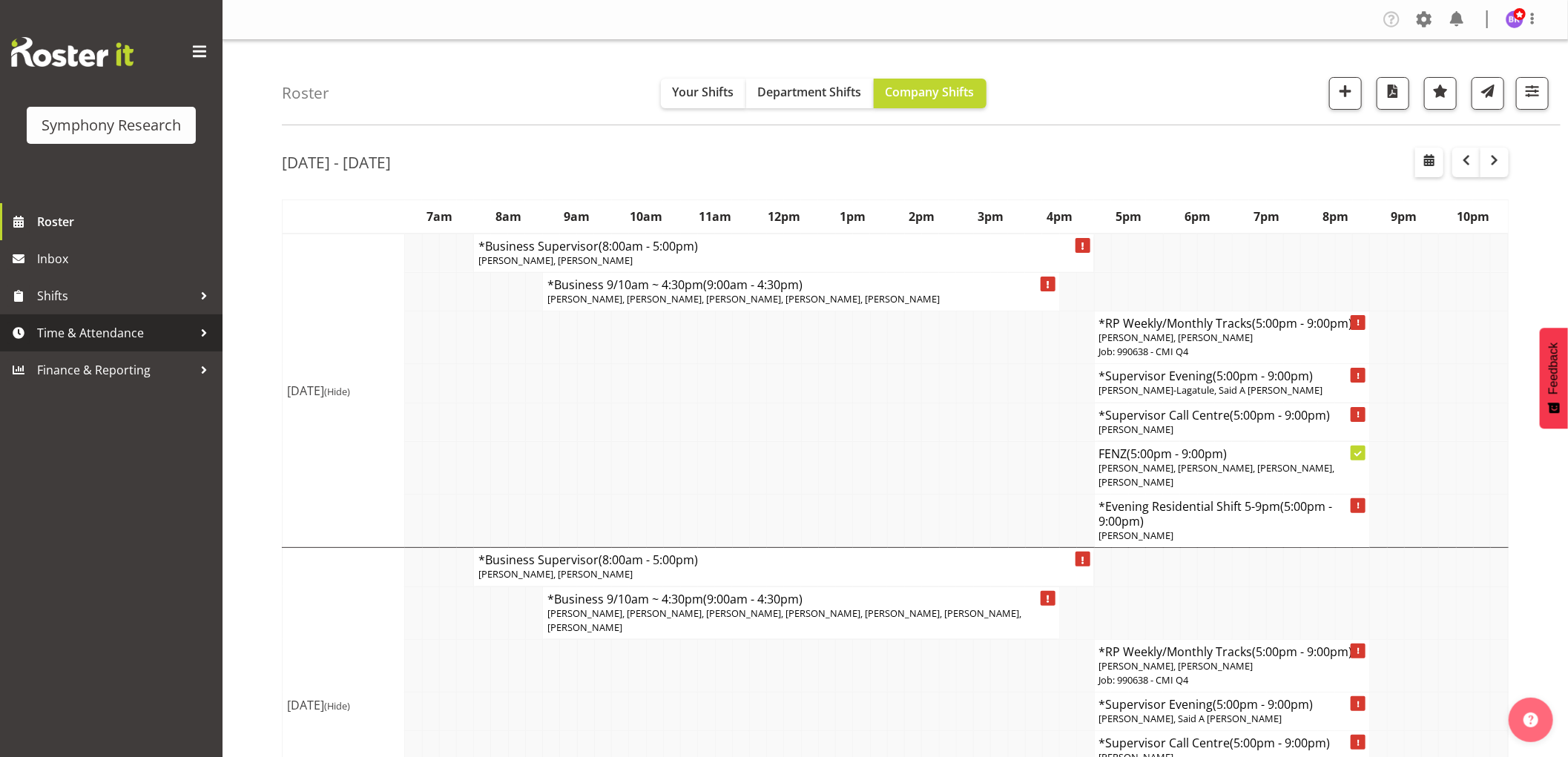
click at [61, 331] on span "Time & Attendance" at bounding box center [115, 333] width 156 height 22
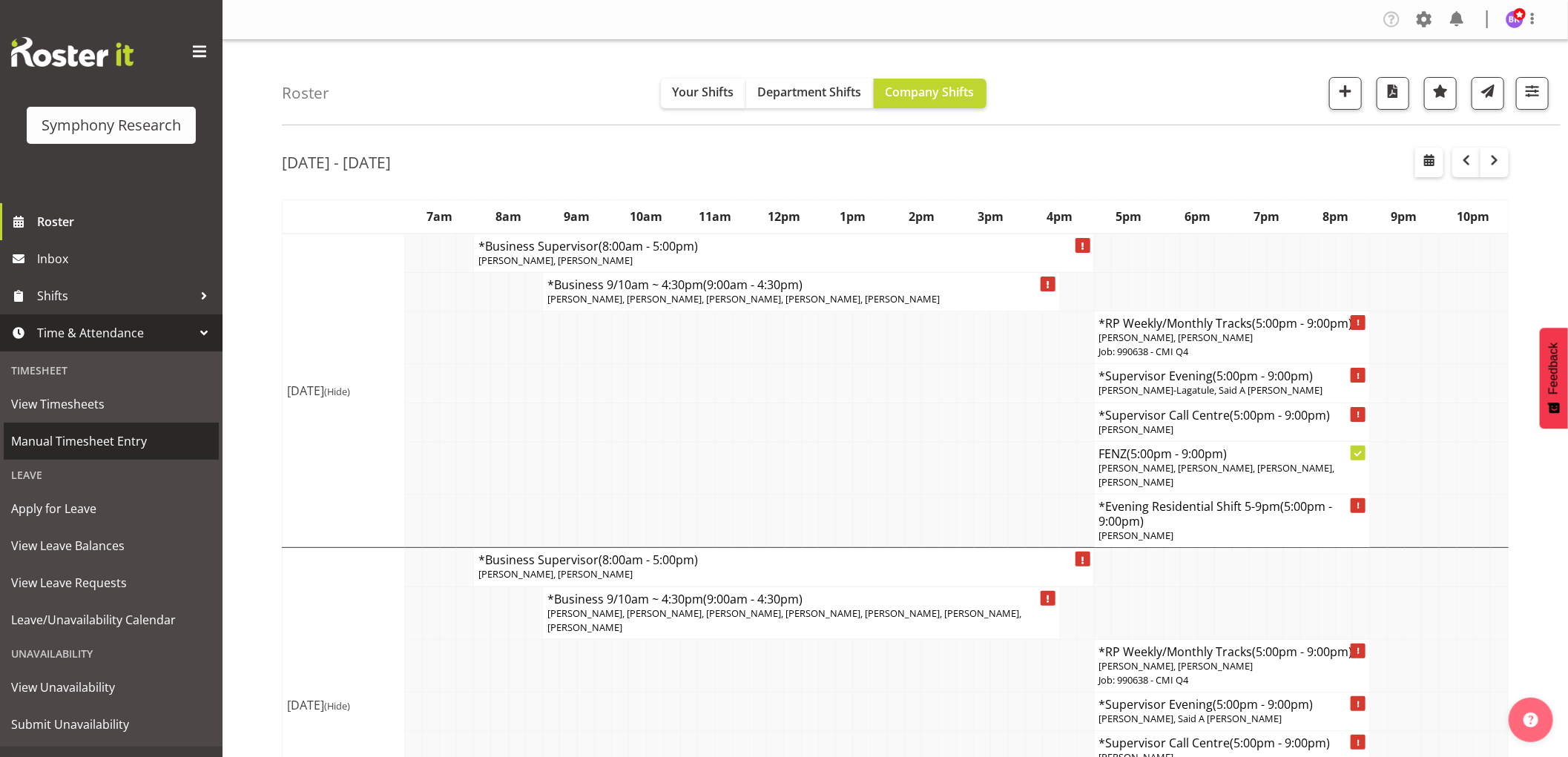
click at [85, 438] on span "Manual Timesheet Entry" at bounding box center [111, 440] width 201 height 22
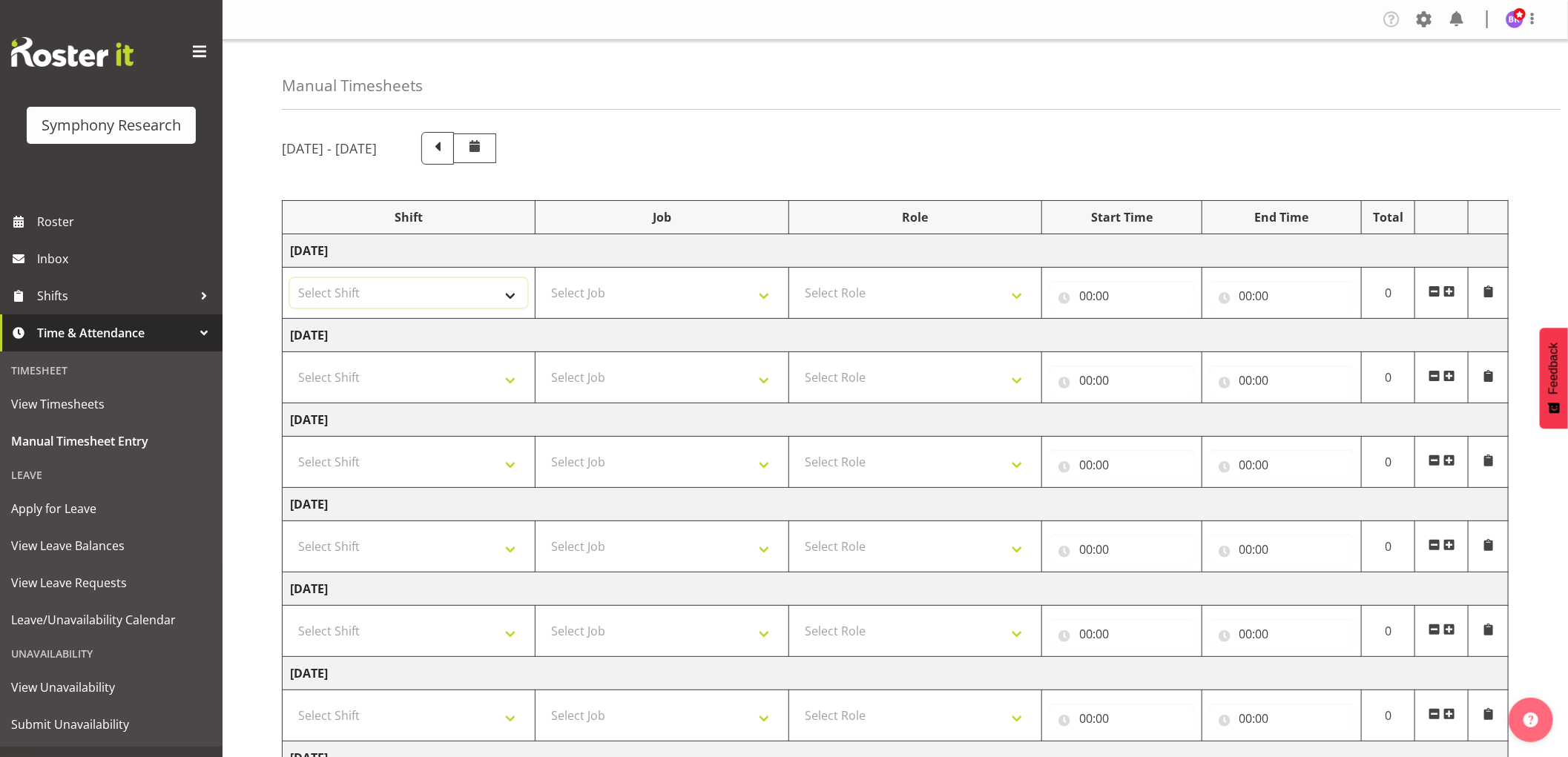
click at [503, 292] on select "Select Shift !!Weekend Residential (Roster IT Shift Label) *Business 9/10am ~ 4…" at bounding box center [408, 293] width 237 height 29
select select "1607"
click at [290, 278] on select "Select Shift !!Weekend Residential (Roster IT Shift Label) *Business 9/10am ~ 4…" at bounding box center [408, 293] width 237 height 29
click at [654, 295] on select "Select Job 550060 IF Admin 553492 World Poll [GEOGRAPHIC_DATA] Wave 2 2025 5535…" at bounding box center [661, 293] width 237 height 29
select select "743"
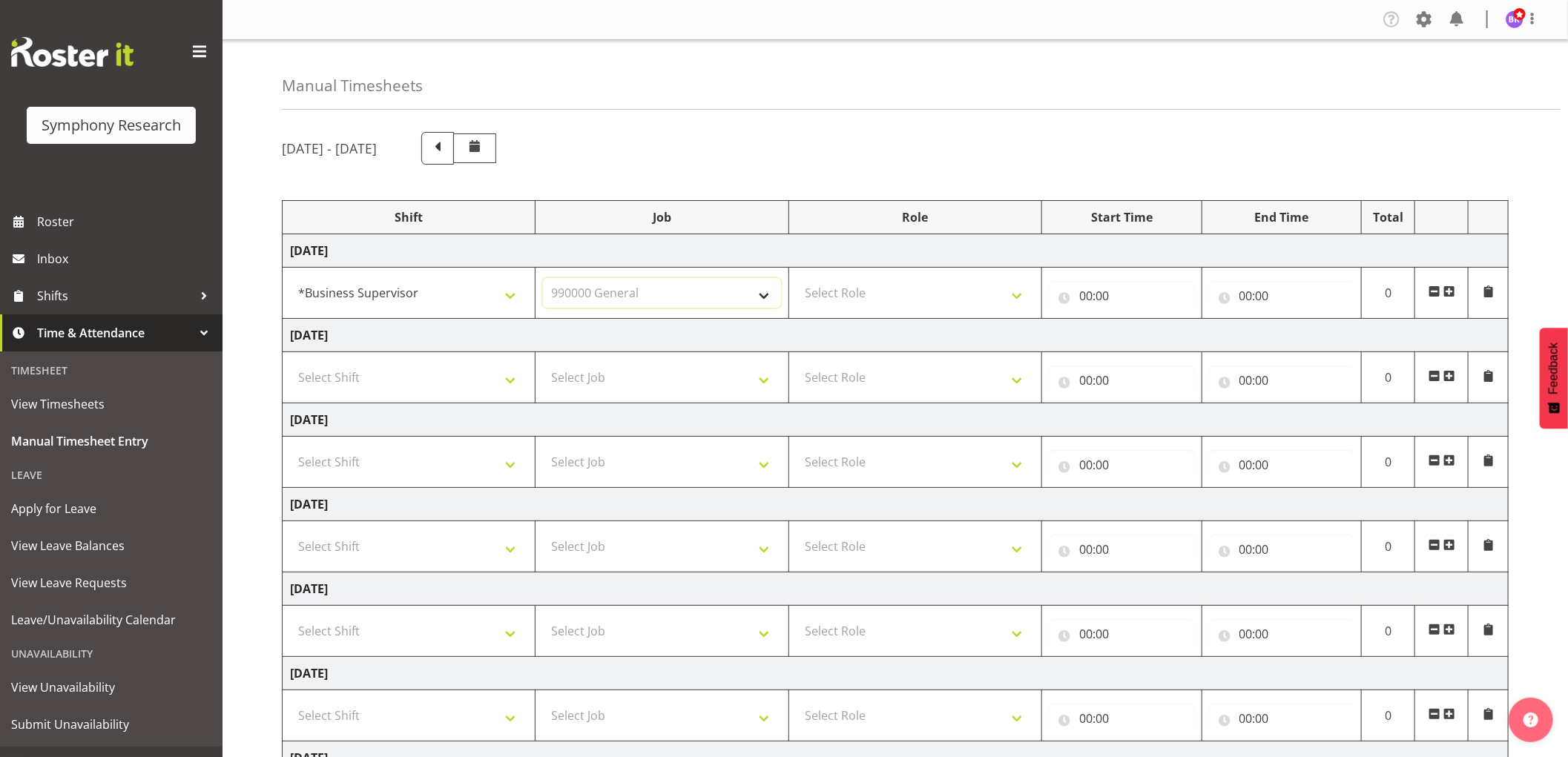
click at [543, 278] on select "Select Job 550060 IF Admin 553492 World Poll [GEOGRAPHIC_DATA] Wave 2 2025 5535…" at bounding box center [661, 293] width 237 height 29
click at [853, 296] on select "Select Role Supervisor Interviewing Briefing" at bounding box center [915, 293] width 237 height 29
select select "45"
click at [797, 278] on select "Select Role Supervisor Interviewing Briefing" at bounding box center [915, 293] width 237 height 29
click at [1085, 287] on input "00:00" at bounding box center [1121, 296] width 145 height 29
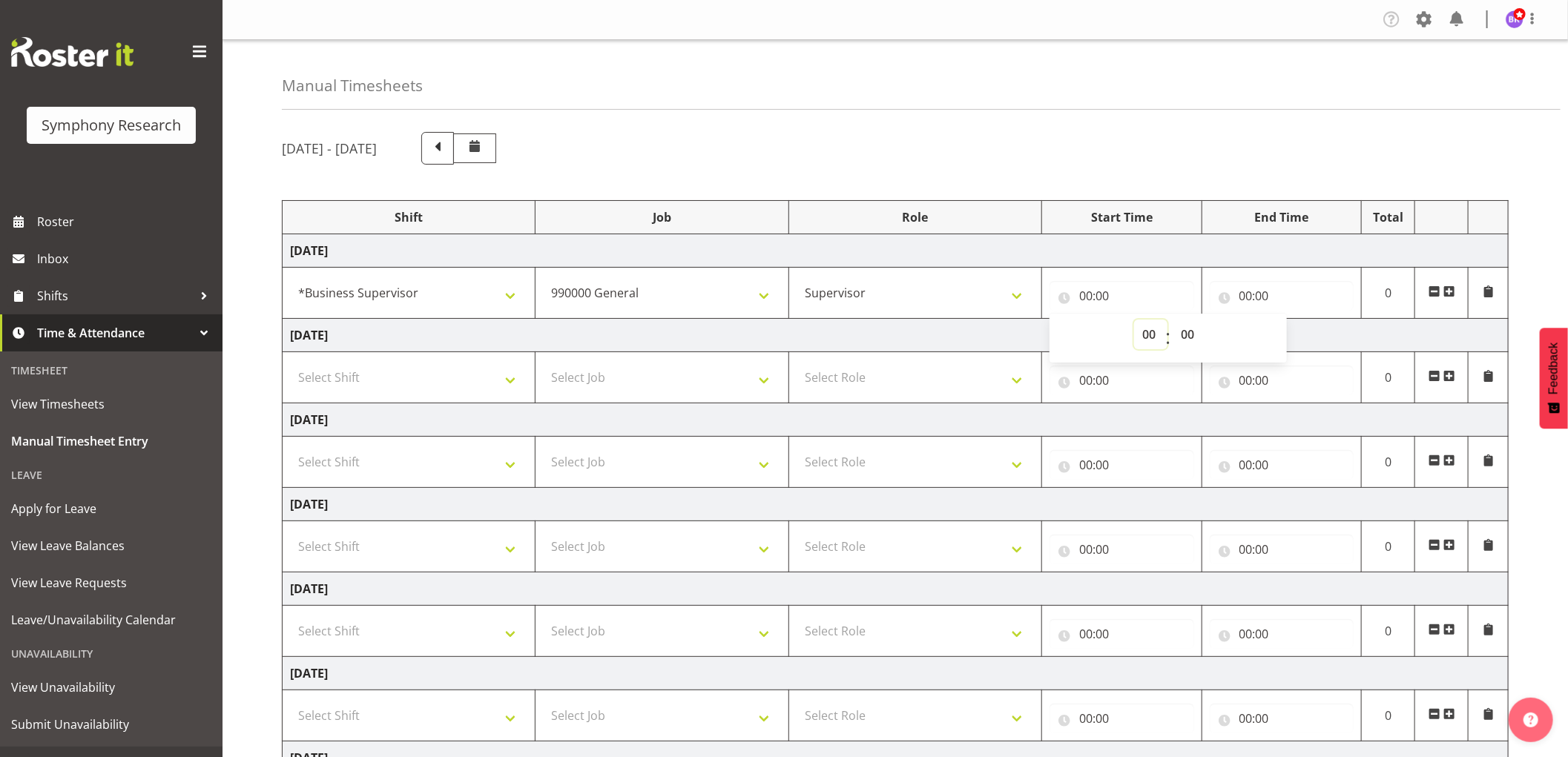
click at [1145, 337] on select "00 01 02 03 04 05 06 07 08 09 10 11 12 13 14 15 16 17 18 19 20 21 22 23" at bounding box center [1150, 334] width 33 height 29
click at [713, 297] on select "550060 IF Admin 553492 World Poll [GEOGRAPHIC_DATA] Wave 2 2025 553500 BFM [DAT…" at bounding box center [661, 293] width 237 height 29
select select "9426"
click at [543, 278] on select "550060 IF Admin 553492 World Poll [GEOGRAPHIC_DATA] Wave 2 2025 553500 BFM [DAT…" at bounding box center [661, 293] width 237 height 29
click at [1084, 294] on input "00:00" at bounding box center [1121, 296] width 145 height 29
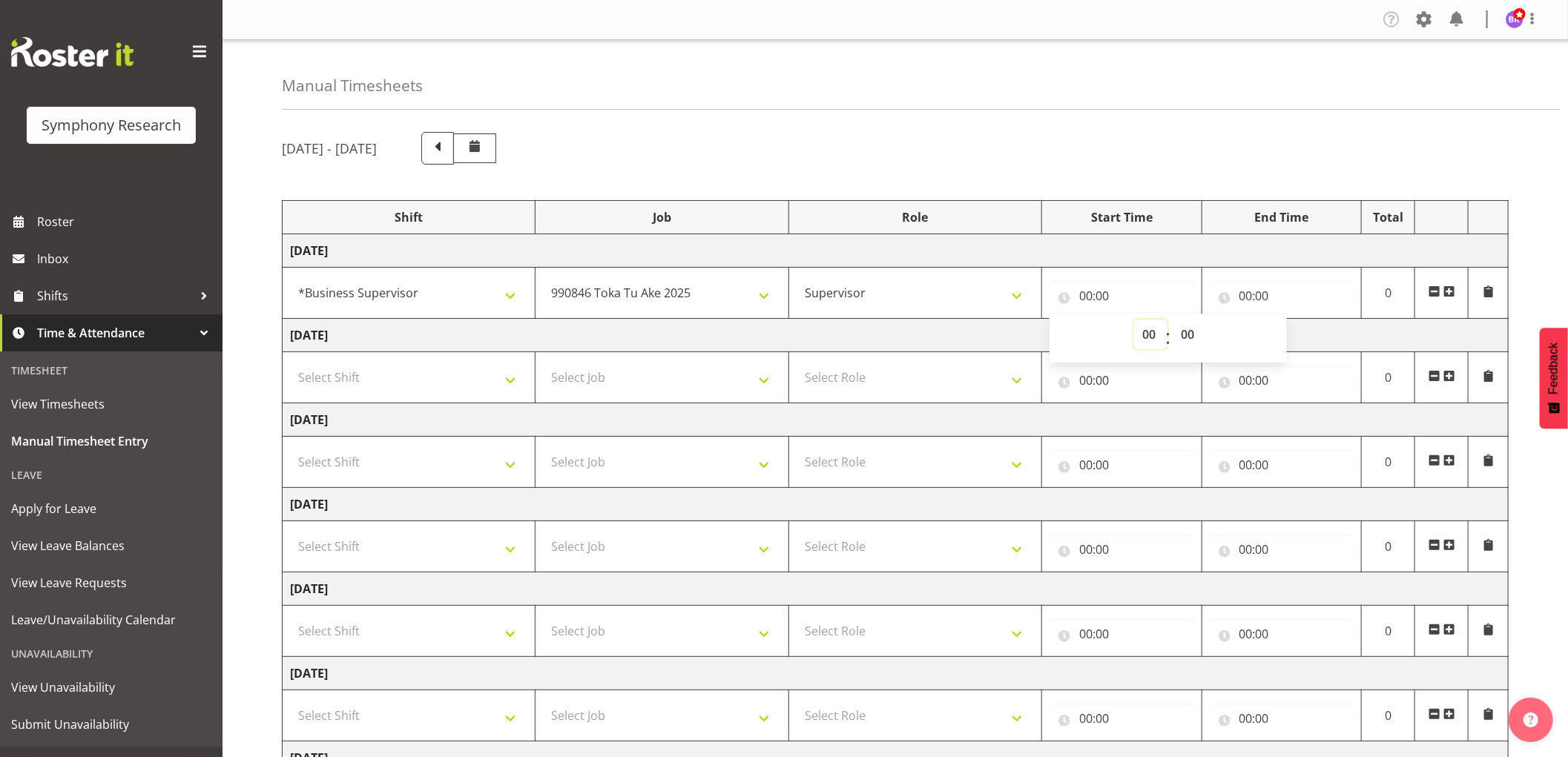
click at [1158, 331] on select "00 01 02 03 04 05 06 07 08 09 10 11 12 13 14 15 16 17 18 19 20 21 22 23" at bounding box center [1150, 334] width 33 height 29
select select "8"
click at [1134, 320] on select "00 01 02 03 04 05 06 07 08 09 10 11 12 13 14 15 16 17 18 19 20 21 22 23" at bounding box center [1150, 334] width 33 height 29
type input "08:00"
click at [1181, 336] on select "00 01 02 03 04 05 06 07 08 09 10 11 12 13 14 15 16 17 18 19 20 21 22 23 24 25 2…" at bounding box center [1189, 334] width 33 height 29
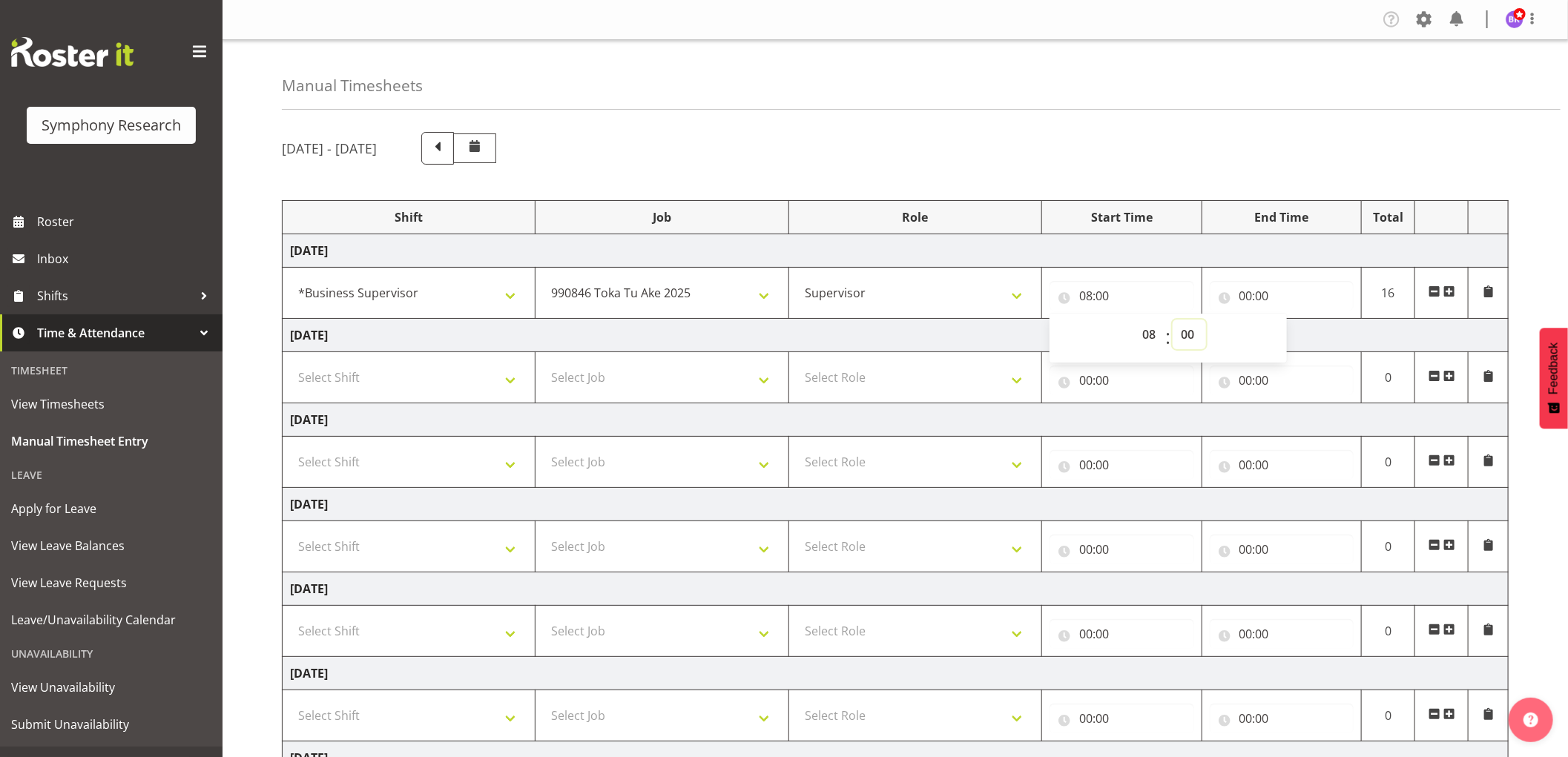
select select "15"
click at [1172, 320] on select "00 01 02 03 04 05 06 07 08 09 10 11 12 13 14 15 16 17 18 19 20 21 22 23 24 25 2…" at bounding box center [1189, 334] width 33 height 29
type input "08:15"
click at [1244, 293] on input "00:00" at bounding box center [1282, 296] width 145 height 29
click at [1303, 339] on select "00 01 02 03 04 05 06 07 08 09 10 11 12 13 14 15 16 17 18 19 20 21 22 23" at bounding box center [1310, 334] width 33 height 29
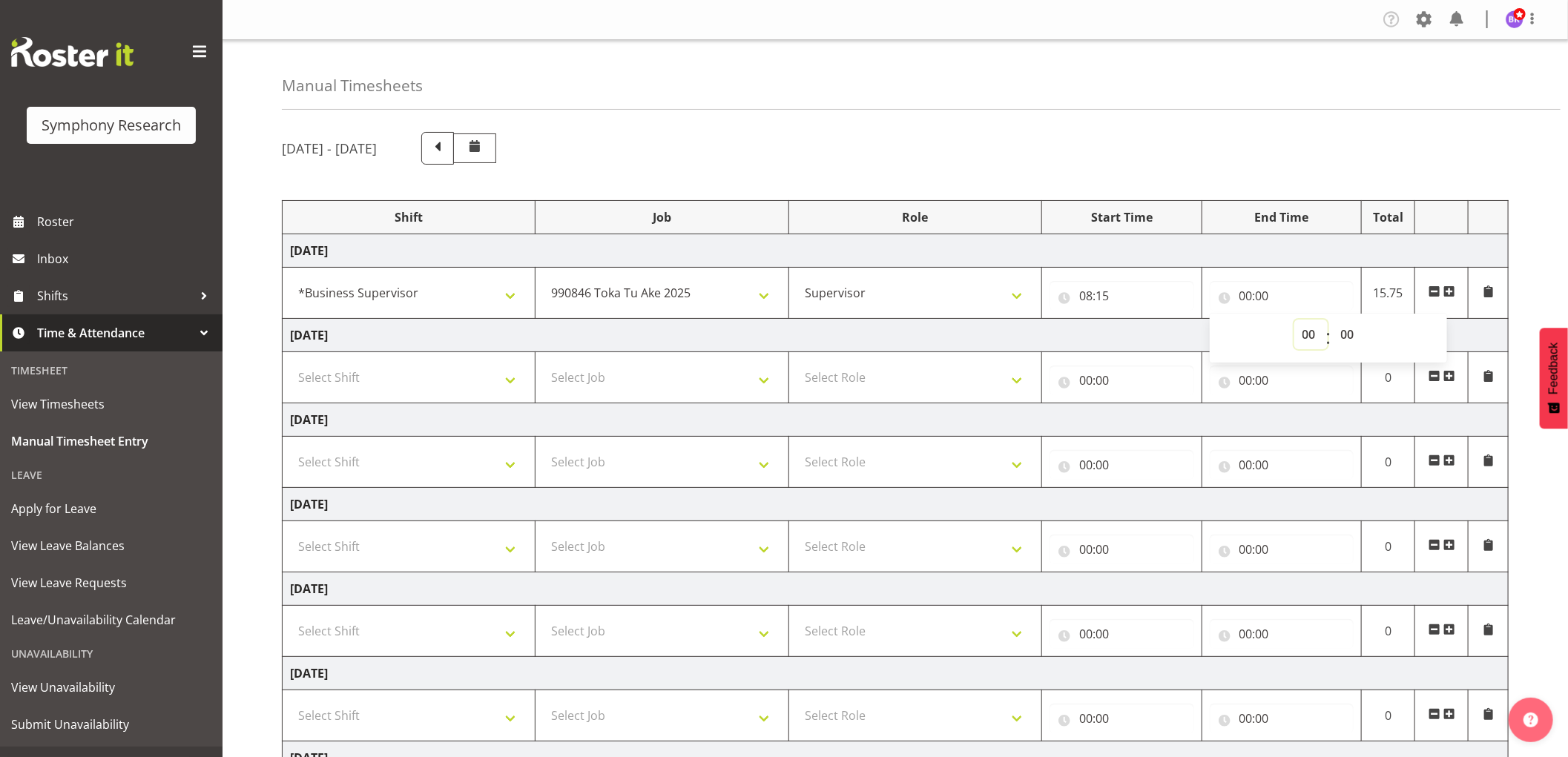
select select "8"
click at [1294, 320] on select "00 01 02 03 04 05 06 07 08 09 10 11 12 13 14 15 16 17 18 19 20 21 22 23" at bounding box center [1310, 334] width 33 height 29
type input "08:00"
click at [1346, 340] on select "00 01 02 03 04 05 06 07 08 09 10 11 12 13 14 15 16 17 18 19 20 21 22 23 24 25 2…" at bounding box center [1349, 334] width 33 height 29
select select "20"
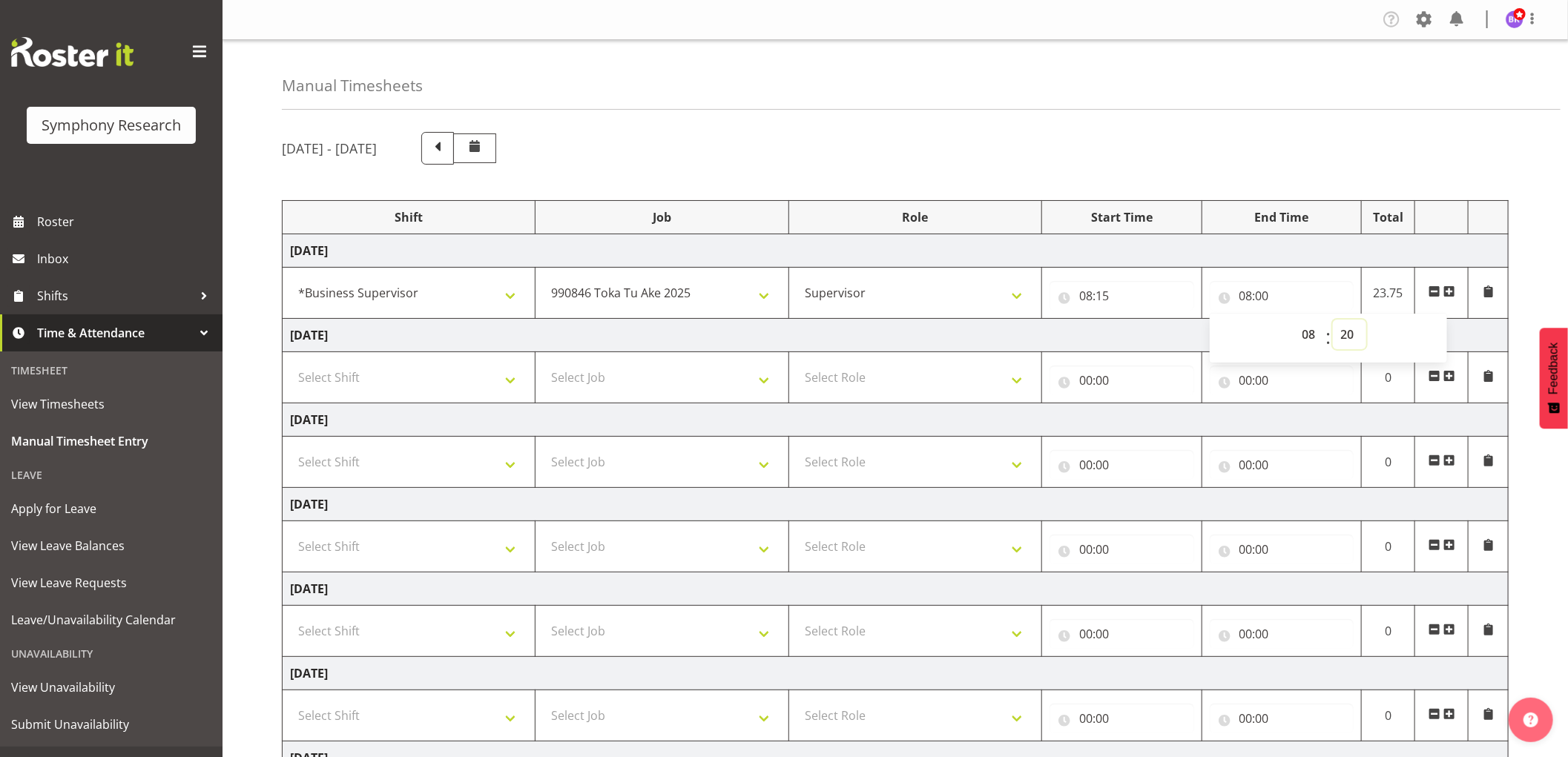
click at [1333, 320] on select "00 01 02 03 04 05 06 07 08 09 10 11 12 13 14 15 16 17 18 19 20 21 22 23 24 25 2…" at bounding box center [1349, 334] width 33 height 29
type input "08:20"
click at [1452, 293] on span at bounding box center [1449, 291] width 12 height 12
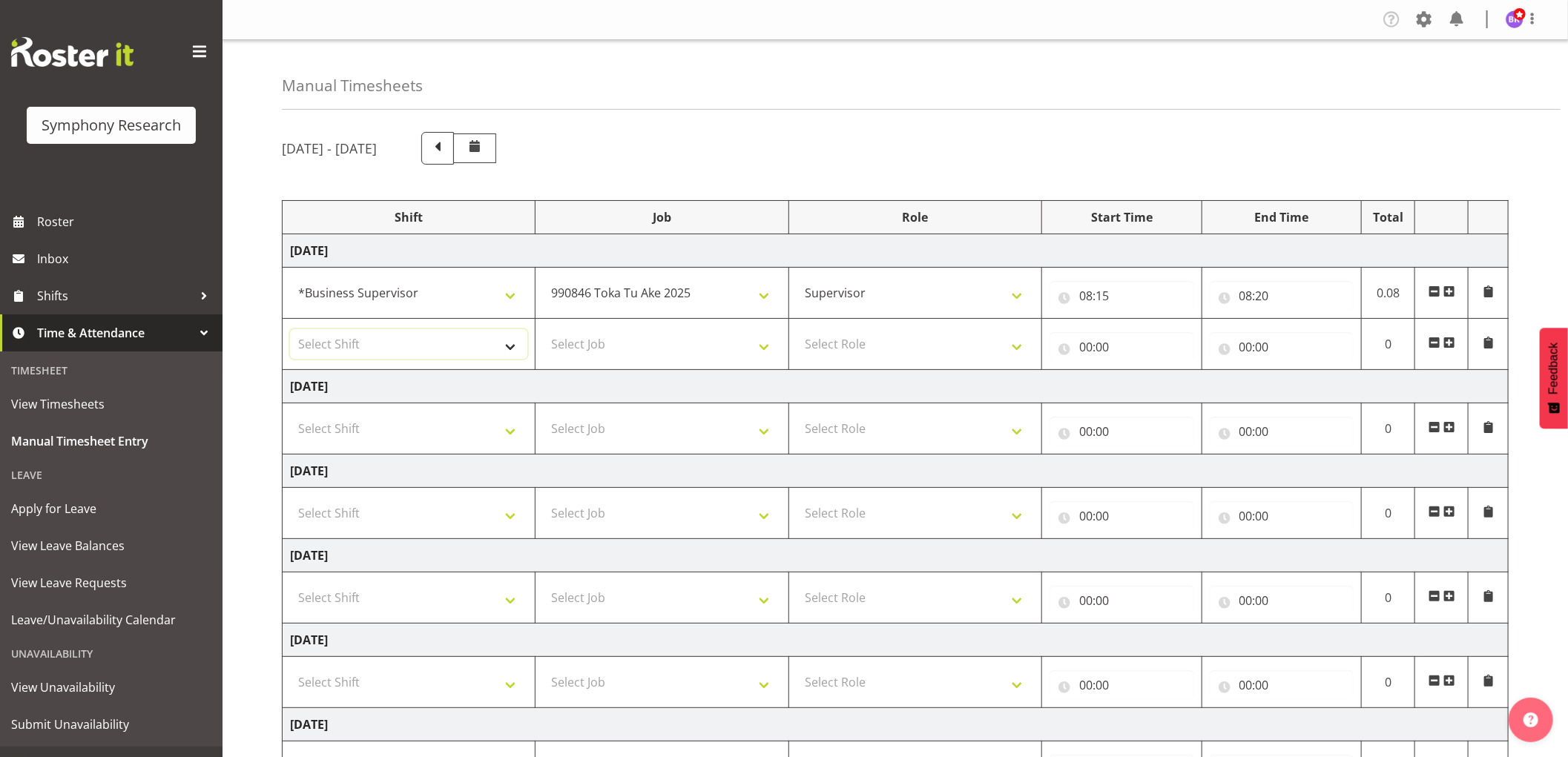
click at [447, 348] on select "Select Shift !!Weekend Residential (Roster IT Shift Label) *Business 9/10am ~ 4…" at bounding box center [408, 344] width 237 height 29
select select "1607"
click at [290, 329] on select "Select Shift !!Weekend Residential (Roster IT Shift Label) *Business 9/10am ~ 4…" at bounding box center [408, 344] width 237 height 29
click at [624, 341] on select "Select Job 550060 IF Admin 553492 World Poll [GEOGRAPHIC_DATA] Wave 2 2025 5535…" at bounding box center [661, 344] width 237 height 29
select select "743"
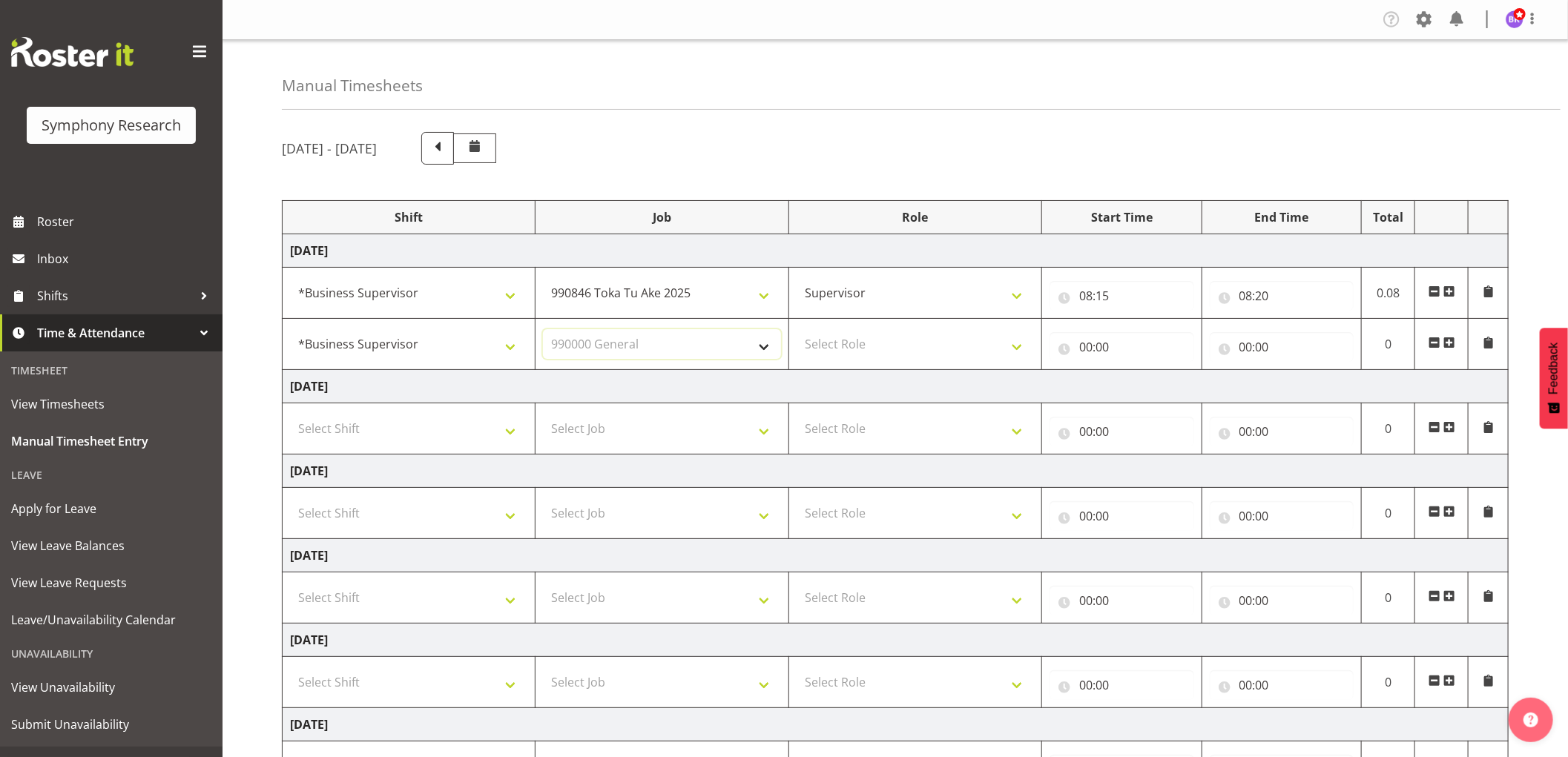
click at [543, 329] on select "Select Job 550060 IF Admin 553492 World Poll [GEOGRAPHIC_DATA] Wave 2 2025 5535…" at bounding box center [661, 344] width 237 height 29
click at [862, 347] on select "Select Role Supervisor Interviewing Briefing" at bounding box center [915, 344] width 237 height 29
select select "45"
click at [797, 329] on select "Select Role Supervisor Interviewing Briefing" at bounding box center [915, 344] width 237 height 29
click at [1085, 351] on input "00:00" at bounding box center [1121, 347] width 145 height 29
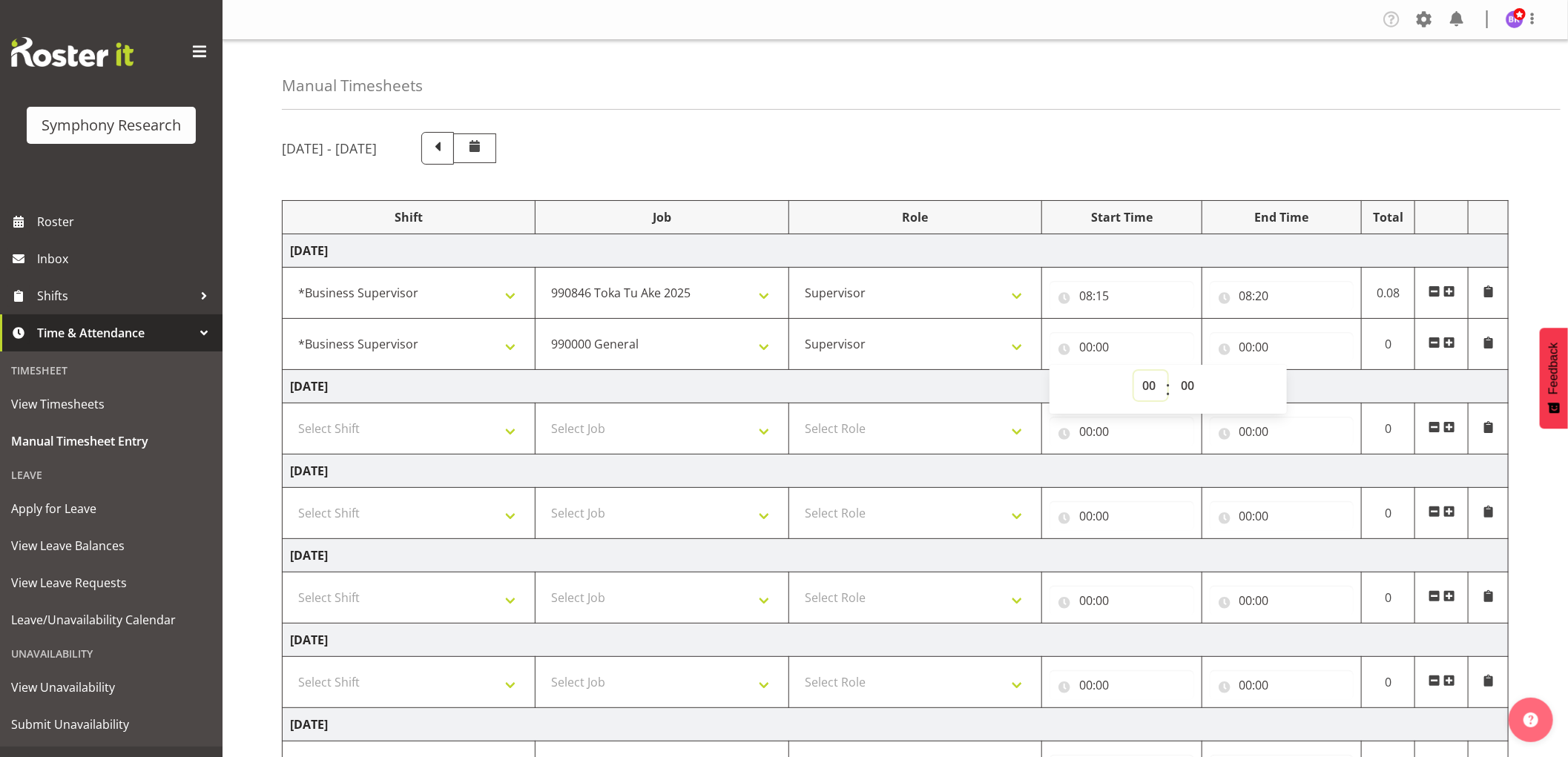
click at [1148, 384] on select "00 01 02 03 04 05 06 07 08 09 10 11 12 13 14 15 16 17 18 19 20 21 22 23" at bounding box center [1150, 385] width 33 height 29
select select "8"
click at [1134, 371] on select "00 01 02 03 04 05 06 07 08 09 10 11 12 13 14 15 16 17 18 19 20 21 22 23" at bounding box center [1150, 385] width 33 height 29
type input "08:00"
click at [1188, 387] on select "00 01 02 03 04 05 06 07 08 09 10 11 12 13 14 15 16 17 18 19 20 21 22 23 24 25 2…" at bounding box center [1189, 385] width 33 height 29
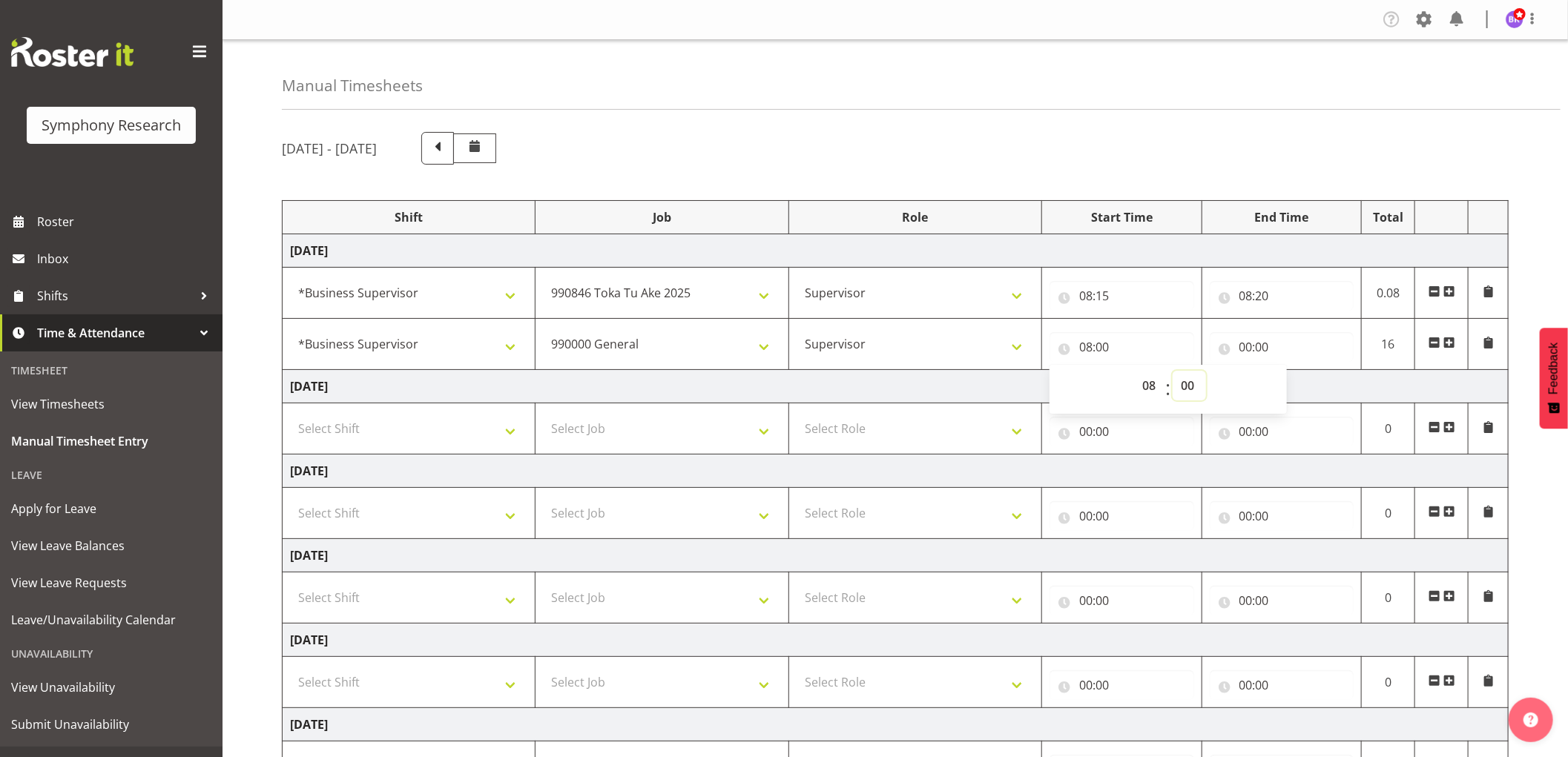
select select "20"
click at [1172, 371] on select "00 01 02 03 04 05 06 07 08 09 10 11 12 13 14 15 16 17 18 19 20 21 22 23 24 25 2…" at bounding box center [1189, 385] width 33 height 29
type input "08:20"
click at [1248, 349] on input "00:00" at bounding box center [1282, 347] width 145 height 29
click at [1310, 386] on select "00 01 02 03 04 05 06 07 08 09 10 11 12 13 14 15 16 17 18 19 20 21 22 23" at bounding box center [1310, 385] width 33 height 29
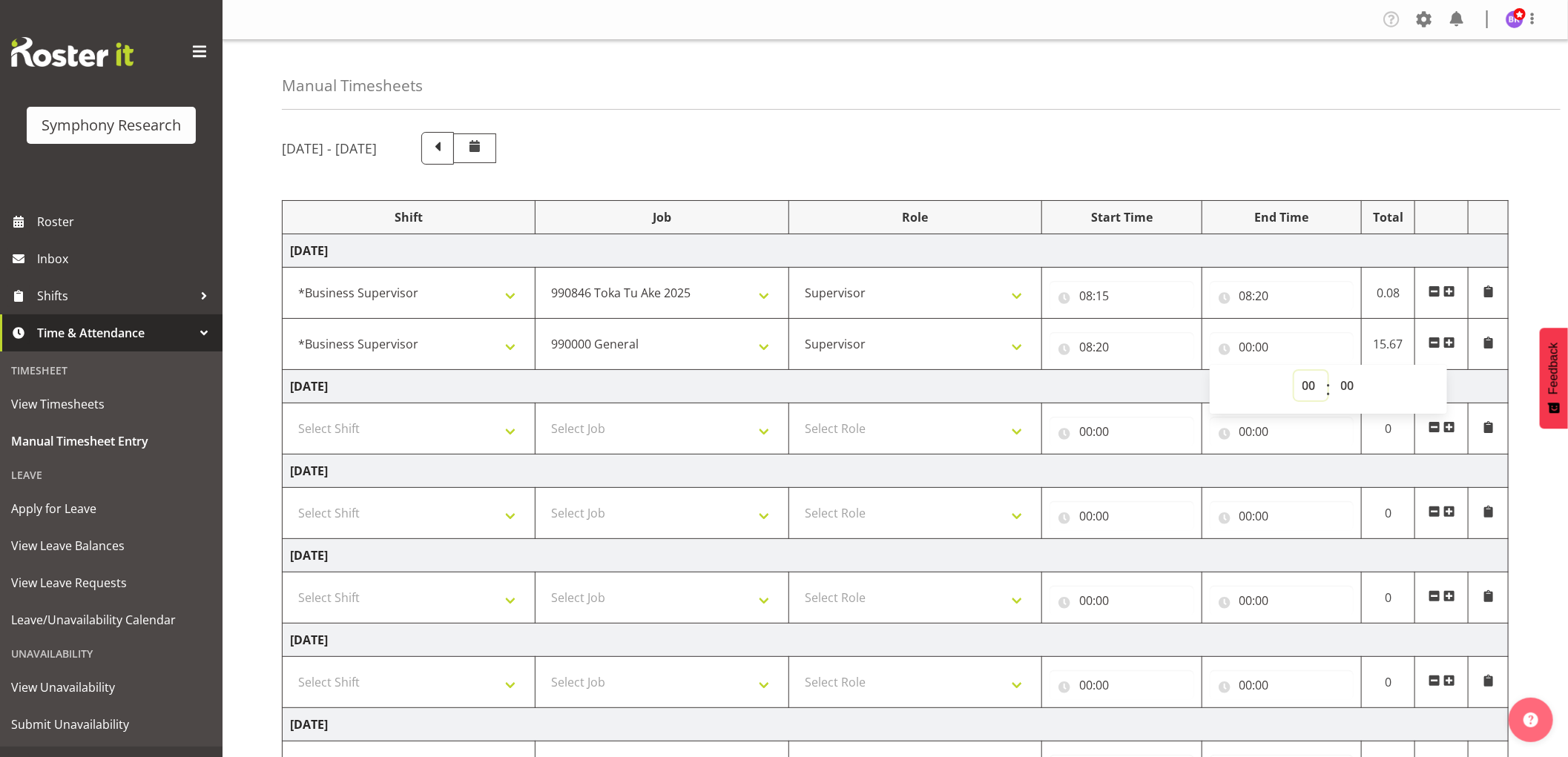
select select "8"
click at [1294, 371] on select "00 01 02 03 04 05 06 07 08 09 10 11 12 13 14 15 16 17 18 19 20 21 22 23" at bounding box center [1310, 385] width 33 height 29
type input "08:00"
click at [1343, 388] on select "00 01 02 03 04 05 06 07 08 09 10 11 12 13 14 15 16 17 18 19 20 21 22 23 24 25 2…" at bounding box center [1349, 385] width 33 height 29
select select "45"
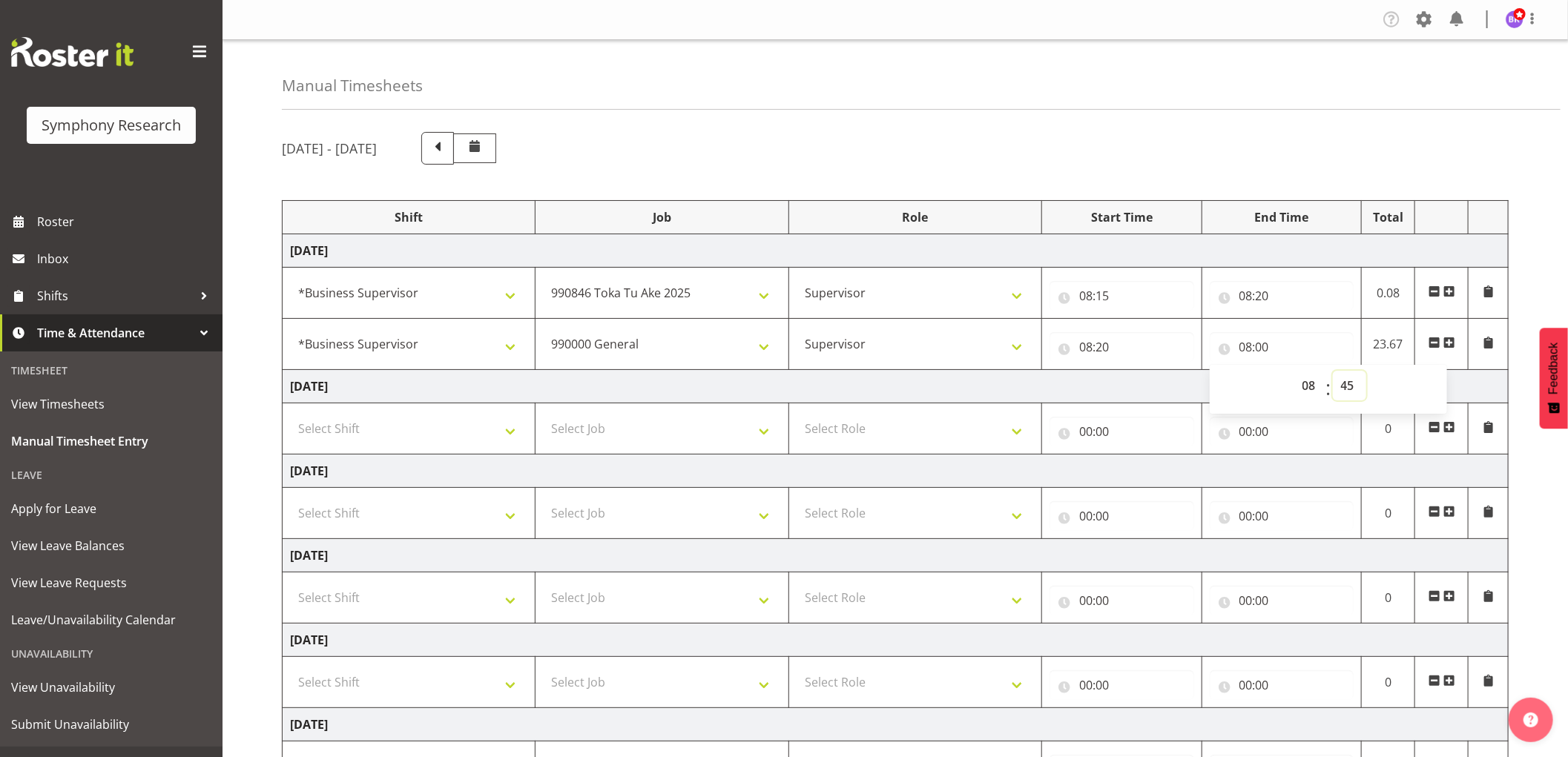
click at [1333, 371] on select "00 01 02 03 04 05 06 07 08 09 10 11 12 13 14 15 16 17 18 19 20 21 22 23 24 25 2…" at bounding box center [1349, 385] width 33 height 29
type input "08:45"
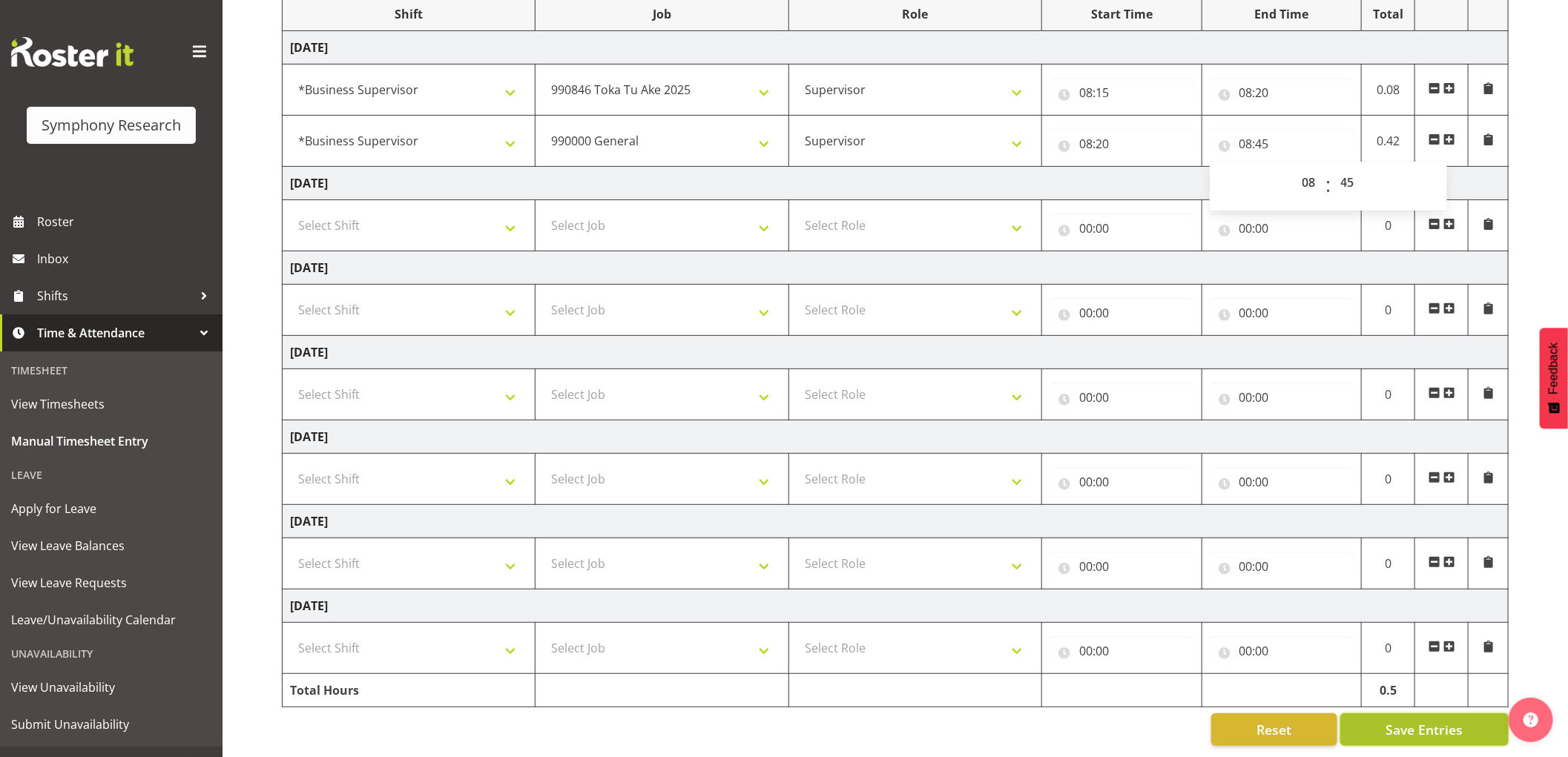
click at [1403, 720] on span "Save Entries" at bounding box center [1424, 729] width 77 height 19
